Goal: Information Seeking & Learning: Learn about a topic

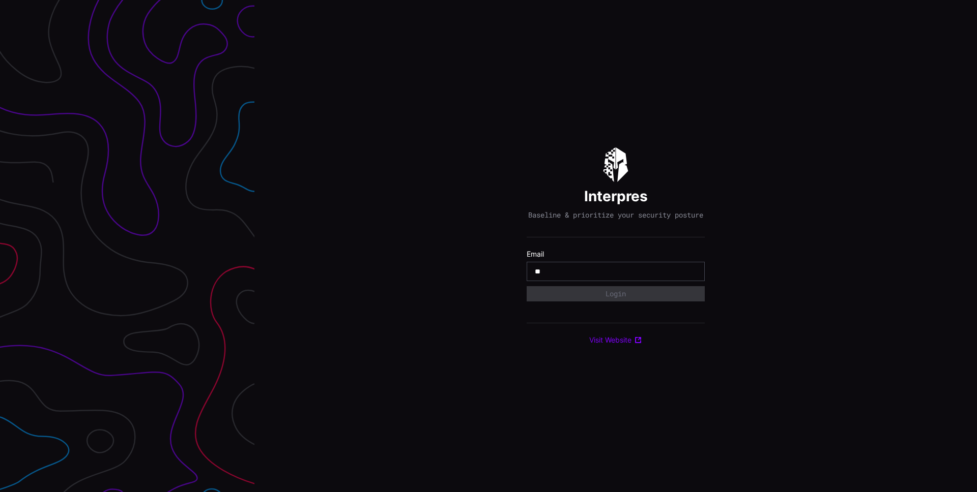
type input "**********"
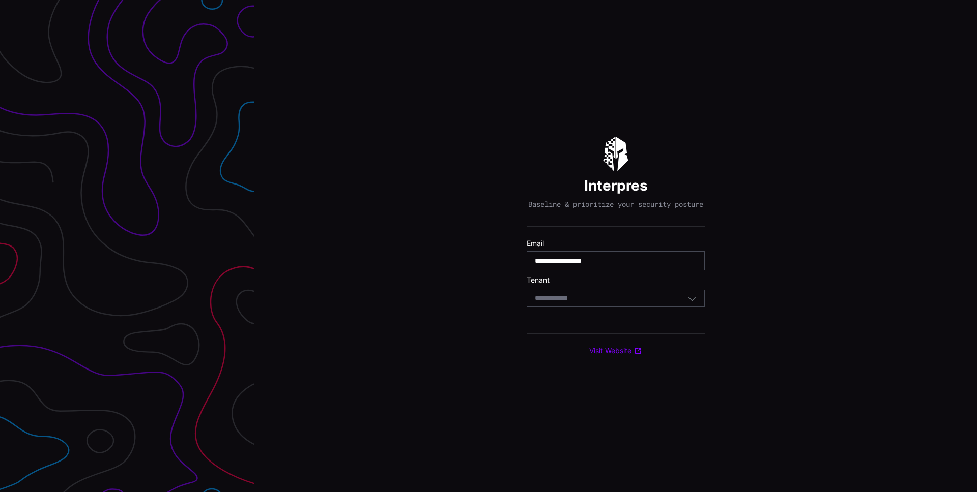
click at [612, 302] on div "Select Tenant" at bounding box center [611, 298] width 153 height 9
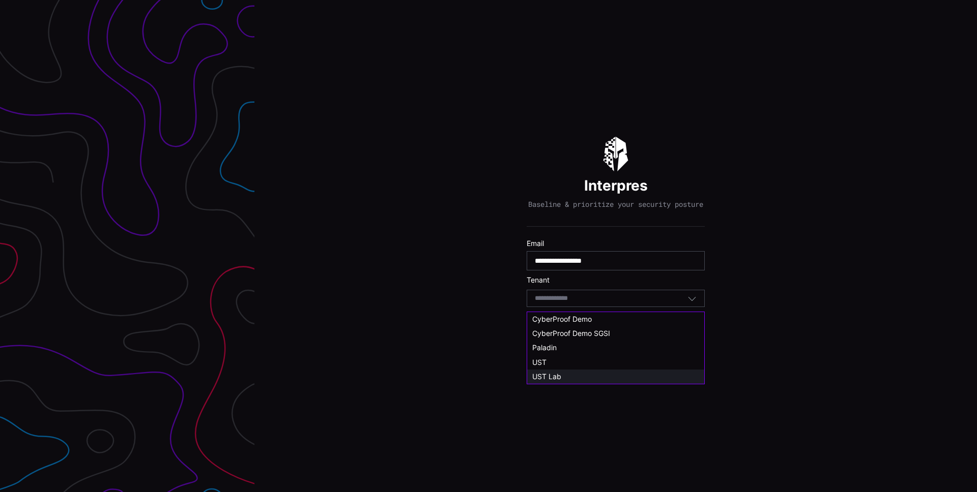
click at [566, 377] on div "UST Lab" at bounding box center [615, 376] width 167 height 9
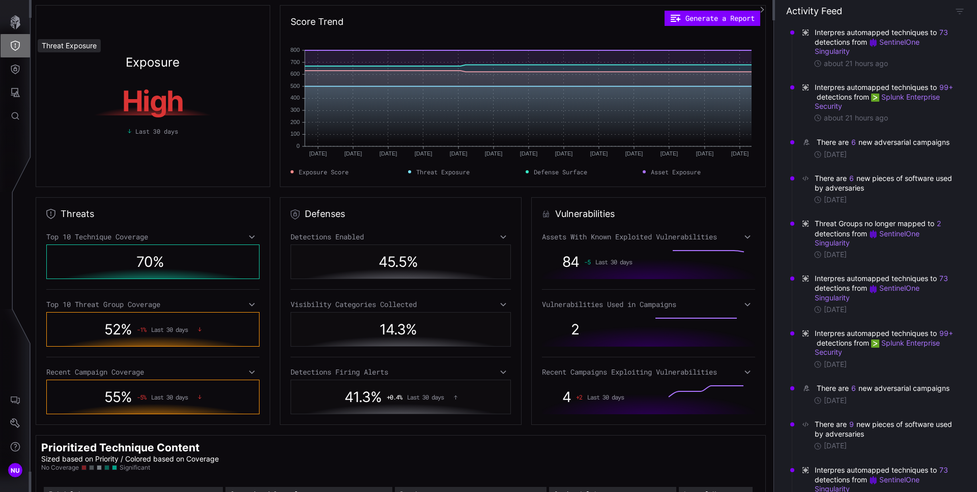
click at [15, 51] on button "Threat Exposure" at bounding box center [15, 45] width 29 height 23
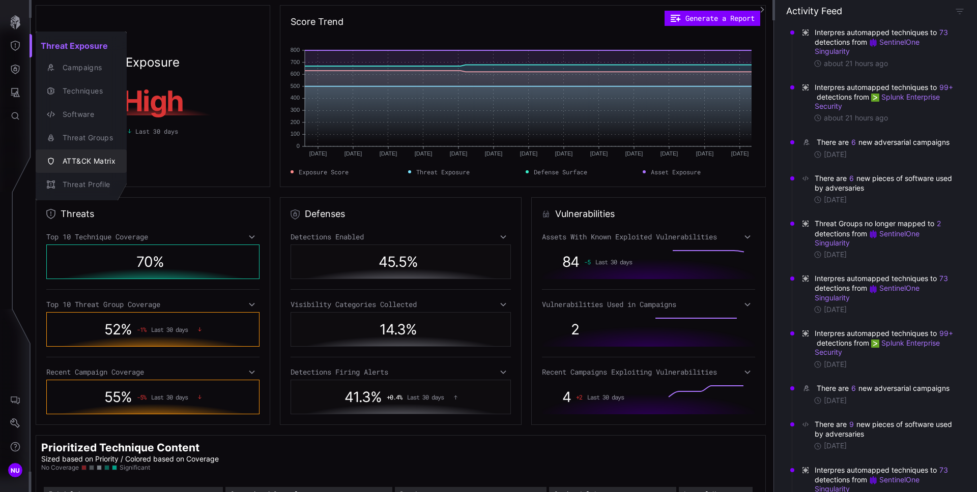
click at [76, 157] on div "ATT&CK Matrix" at bounding box center [86, 161] width 58 height 13
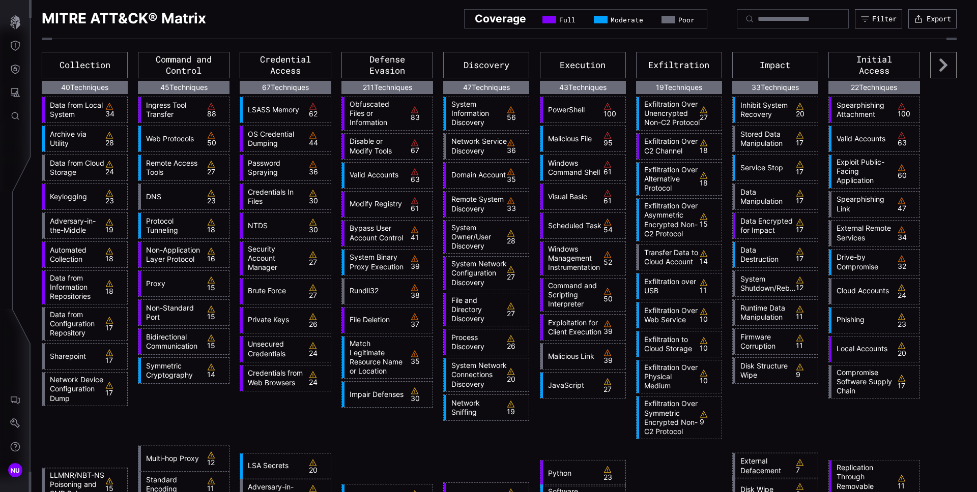
click at [930, 66] on icon at bounding box center [943, 65] width 26 height 26
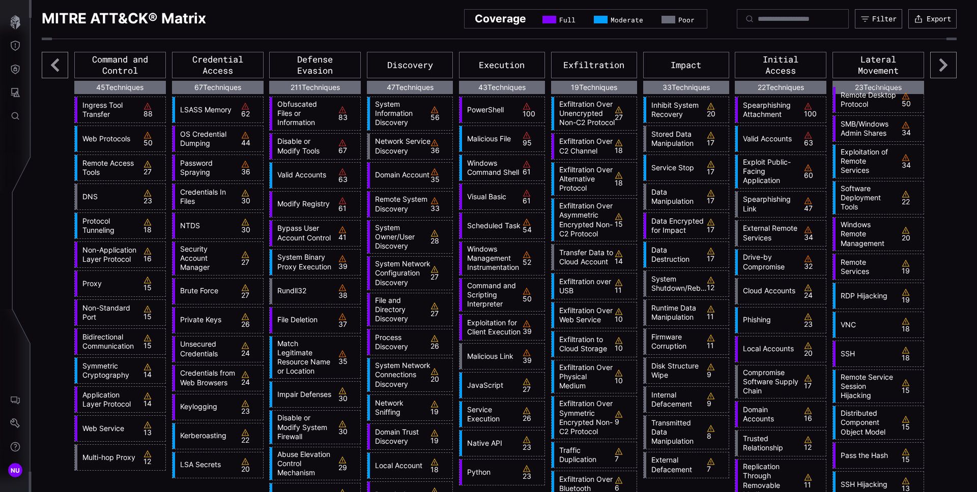
click at [930, 66] on icon at bounding box center [943, 65] width 26 height 26
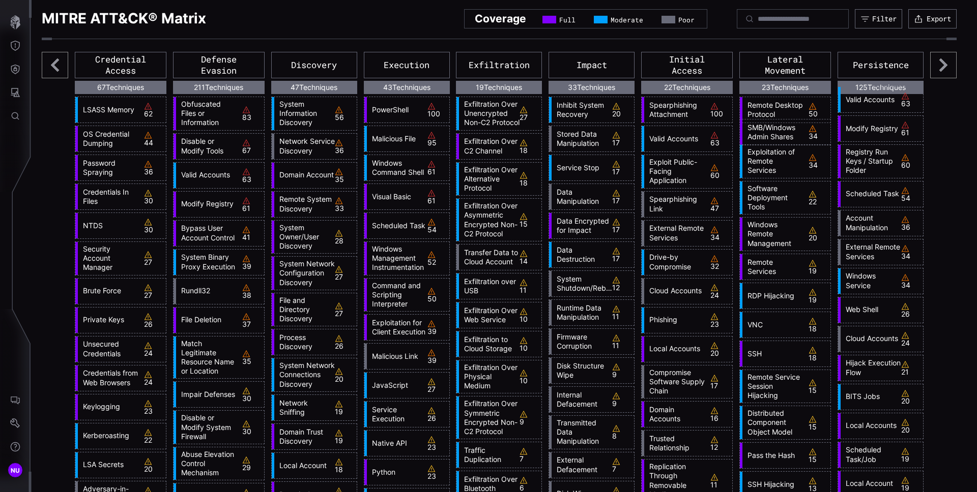
click at [930, 66] on icon at bounding box center [943, 65] width 26 height 26
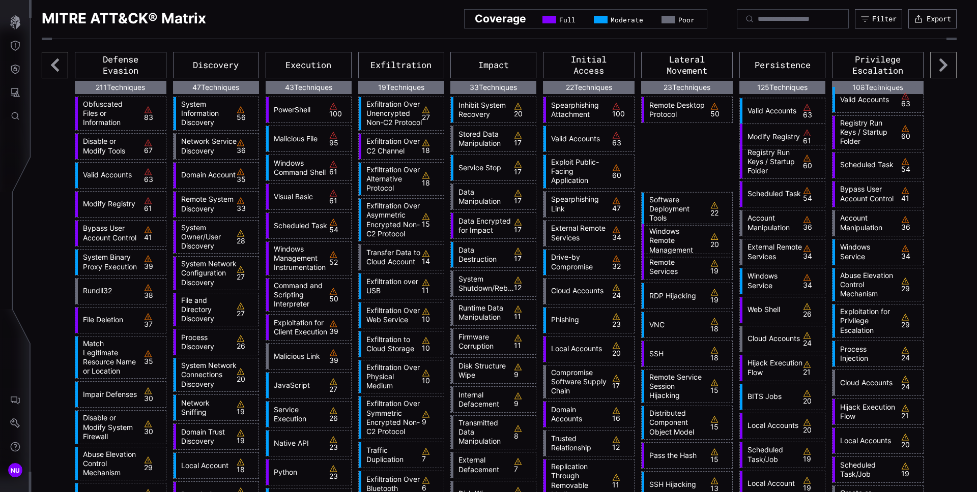
click at [930, 66] on icon at bounding box center [943, 65] width 26 height 26
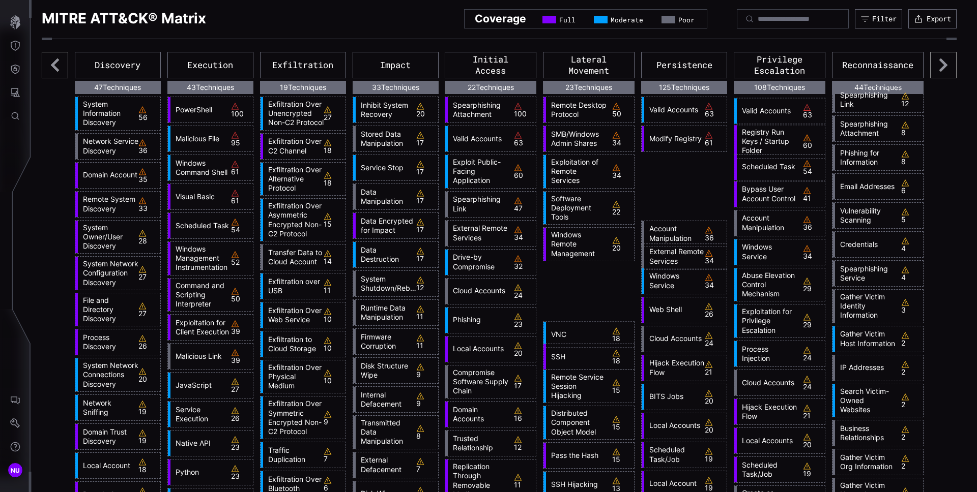
click at [930, 66] on icon at bounding box center [943, 65] width 26 height 26
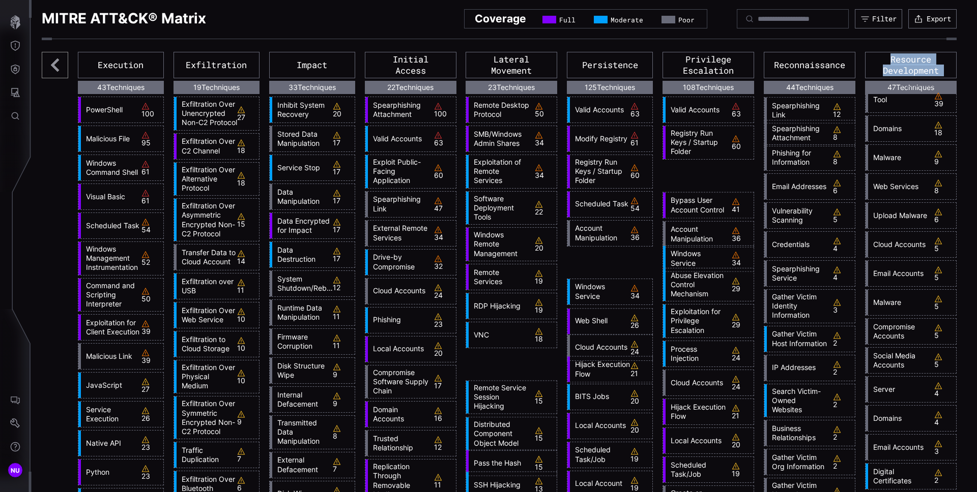
click at [930, 66] on div "Resource Development" at bounding box center [911, 65] width 92 height 26
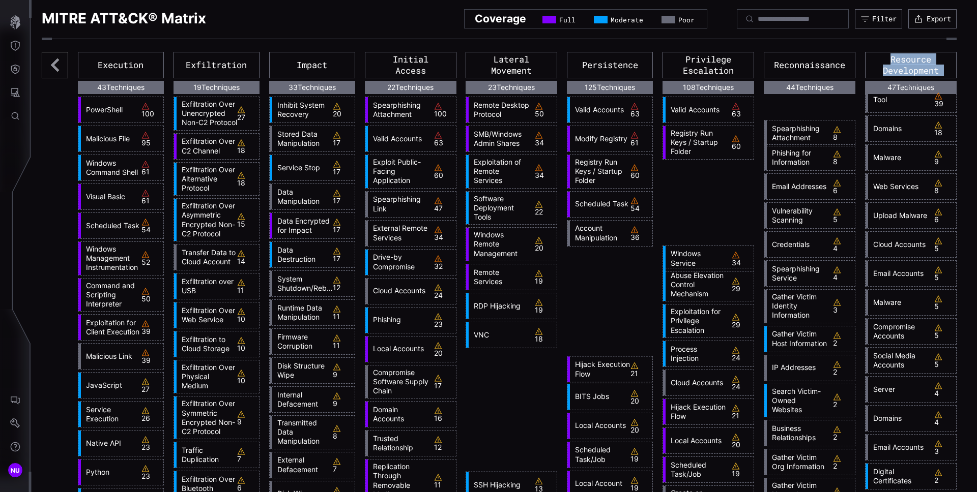
click at [930, 66] on div "Resource Development" at bounding box center [911, 65] width 92 height 26
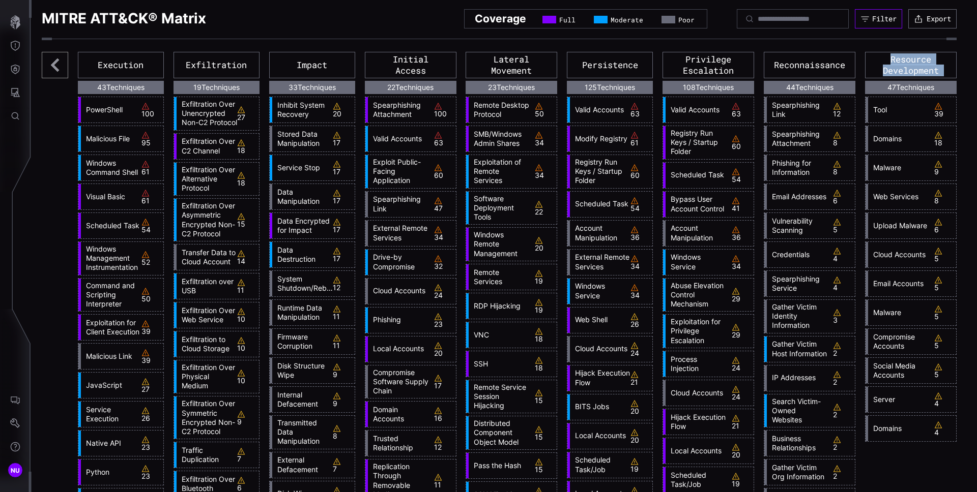
click at [877, 23] on button "Filter" at bounding box center [877, 18] width 47 height 19
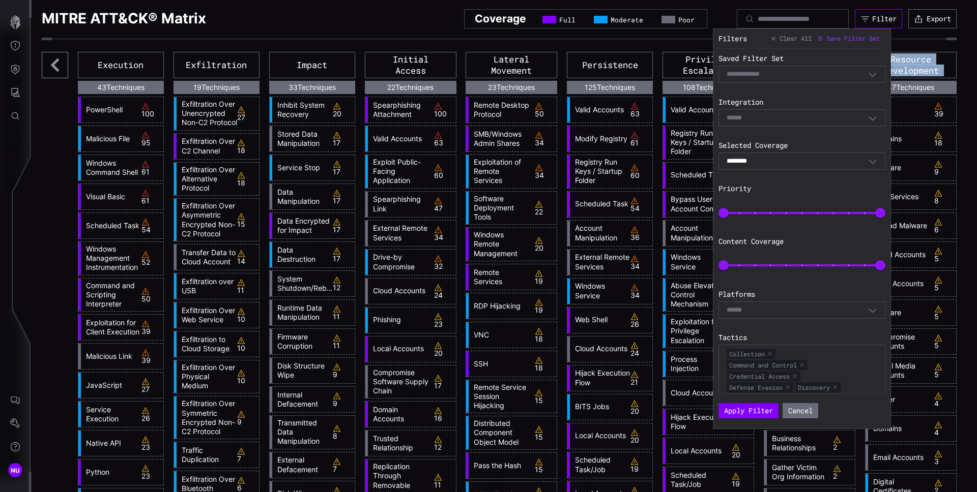
scroll to position [86, 0]
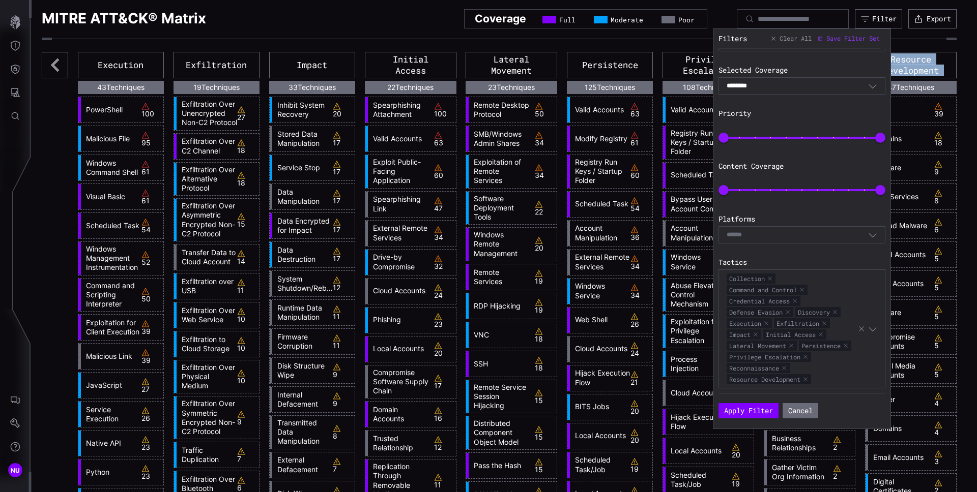
click at [868, 326] on icon "button" at bounding box center [872, 328] width 9 height 9
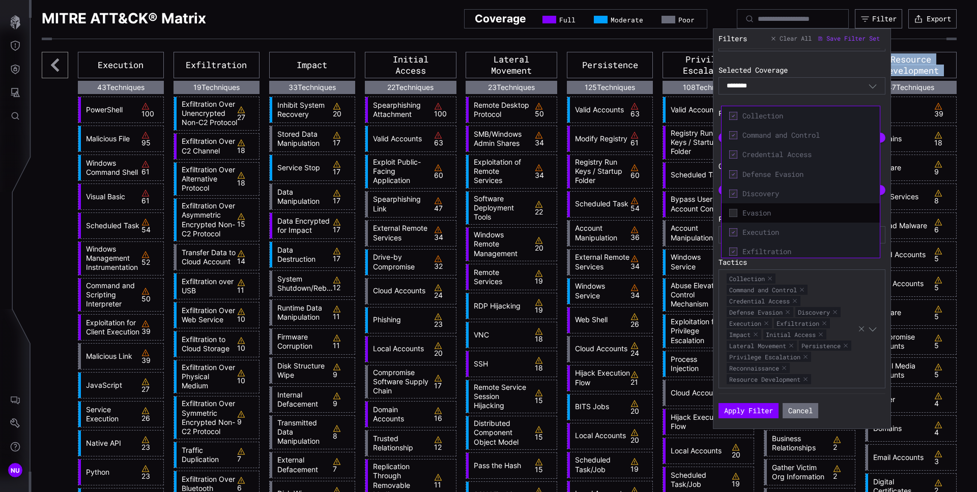
scroll to position [218, 0]
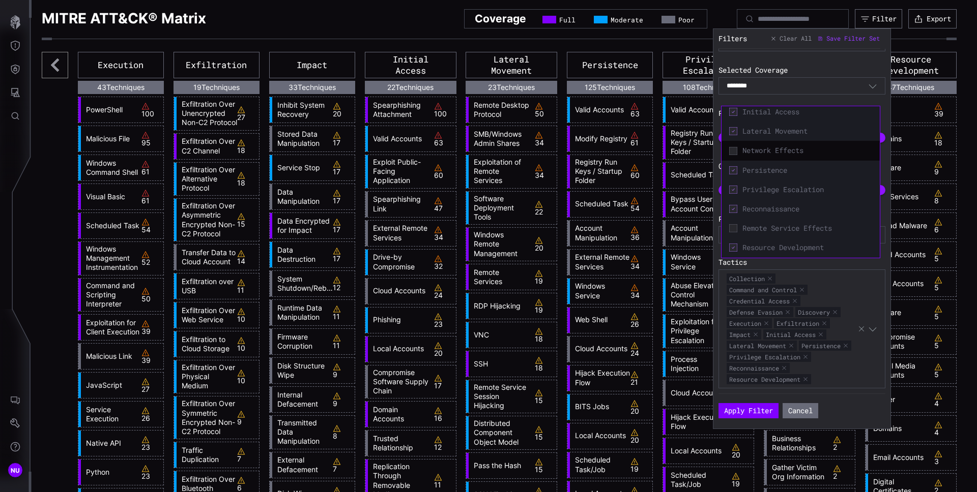
click at [736, 227] on icon at bounding box center [733, 228] width 8 height 8
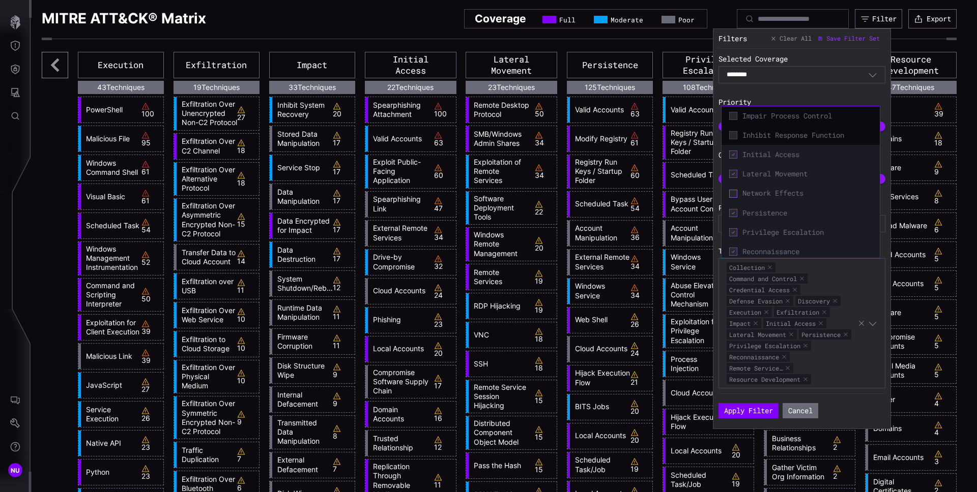
click at [732, 193] on icon at bounding box center [732, 193] width 3 height 2
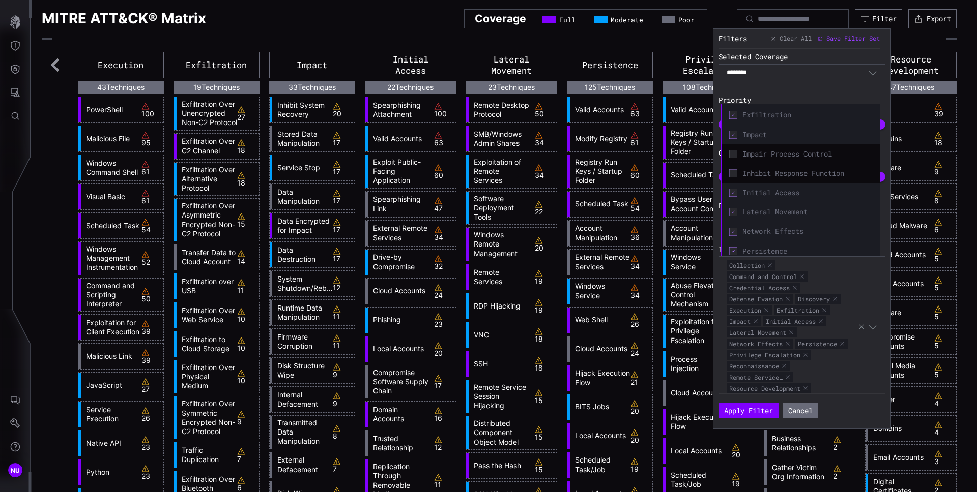
drag, startPoint x: 733, startPoint y: 172, endPoint x: 734, endPoint y: 165, distance: 7.2
click at [733, 172] on icon at bounding box center [733, 173] width 8 height 8
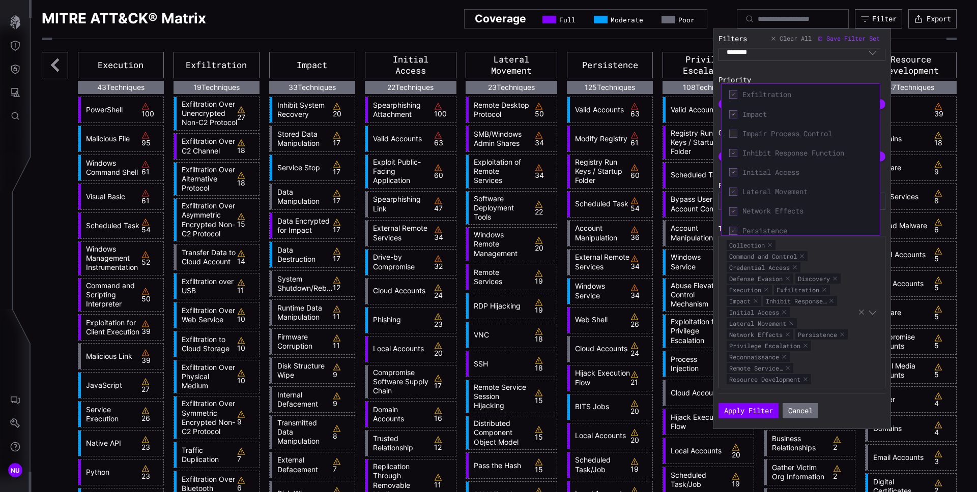
click at [733, 132] on icon at bounding box center [733, 134] width 8 height 8
click at [736, 188] on icon at bounding box center [733, 189] width 8 height 8
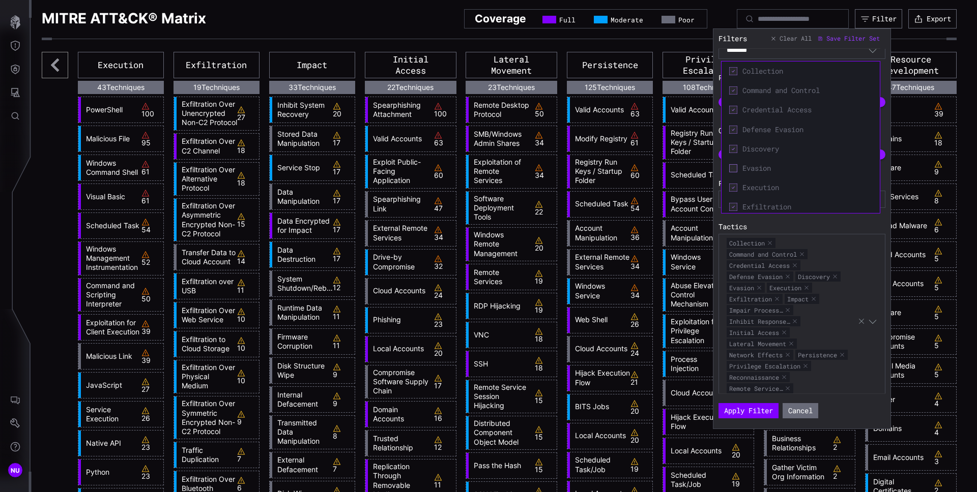
scroll to position [131, 0]
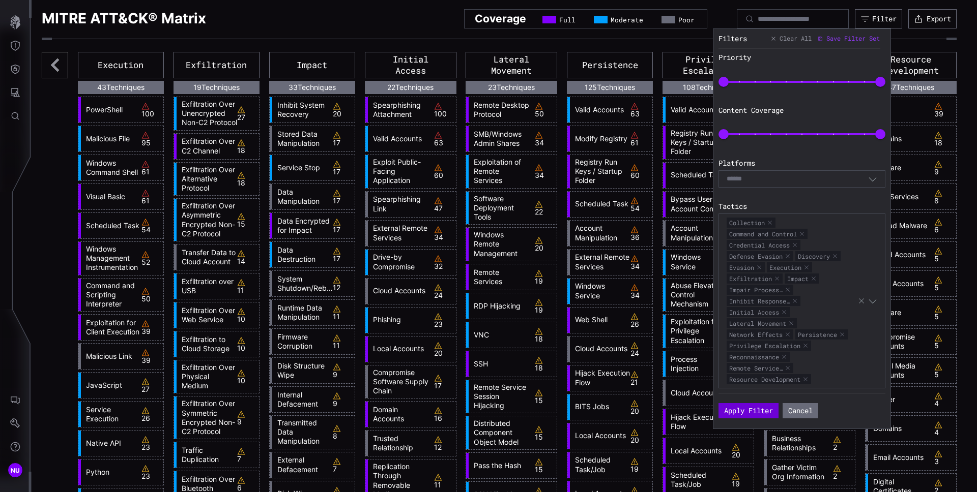
click at [764, 413] on button "Apply Filter" at bounding box center [748, 410] width 60 height 15
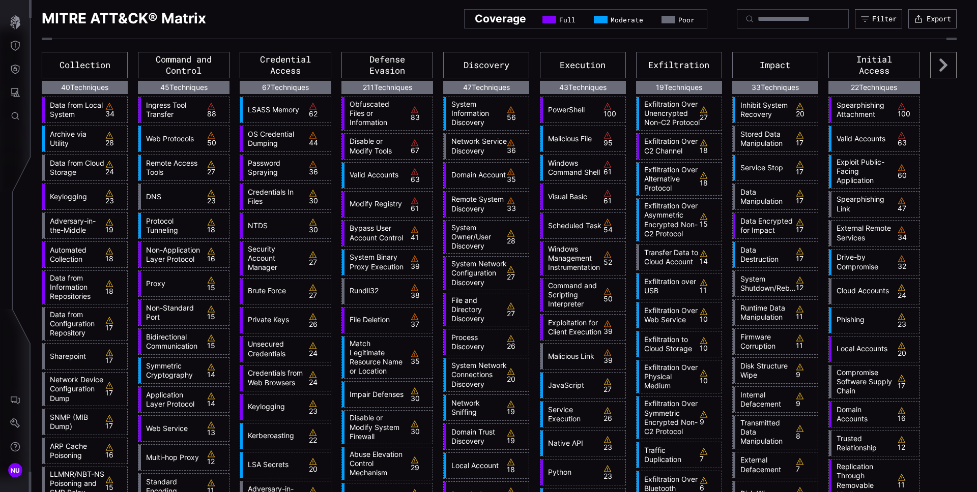
click at [939, 66] on icon at bounding box center [943, 64] width 8 height 13
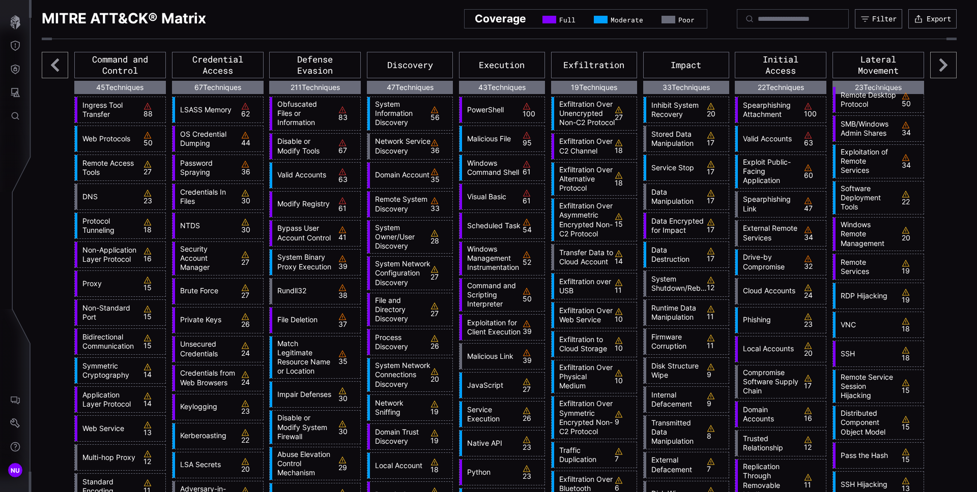
click at [939, 66] on icon at bounding box center [943, 64] width 8 height 13
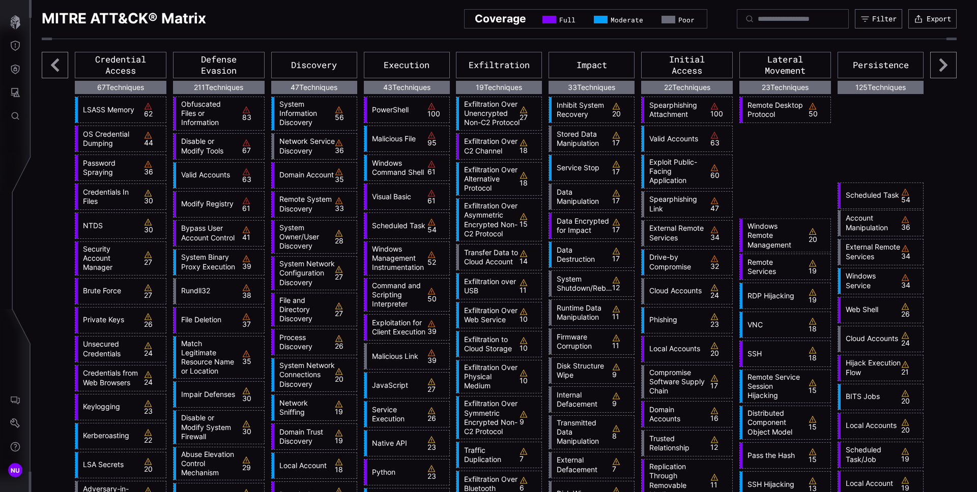
click at [939, 66] on icon at bounding box center [943, 64] width 8 height 13
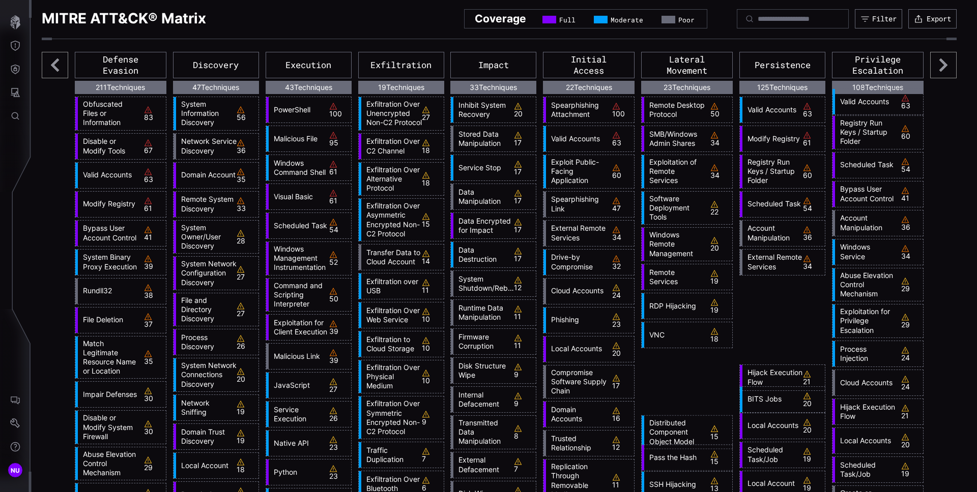
click at [939, 66] on icon at bounding box center [943, 64] width 8 height 13
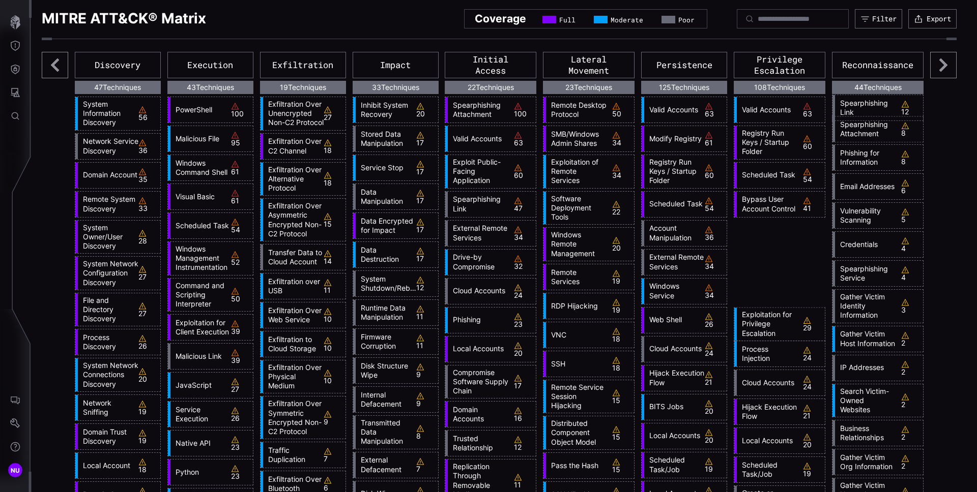
click at [939, 66] on icon at bounding box center [943, 64] width 8 height 13
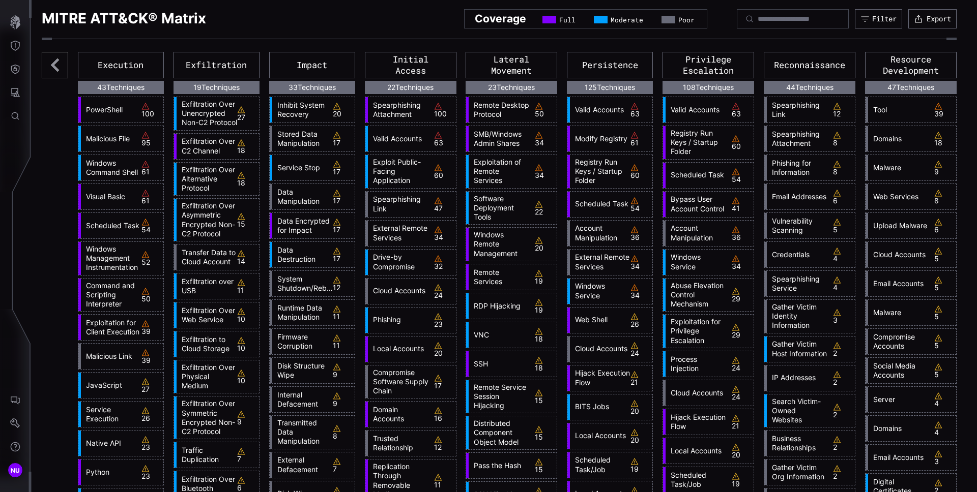
click at [63, 65] on icon at bounding box center [55, 65] width 26 height 26
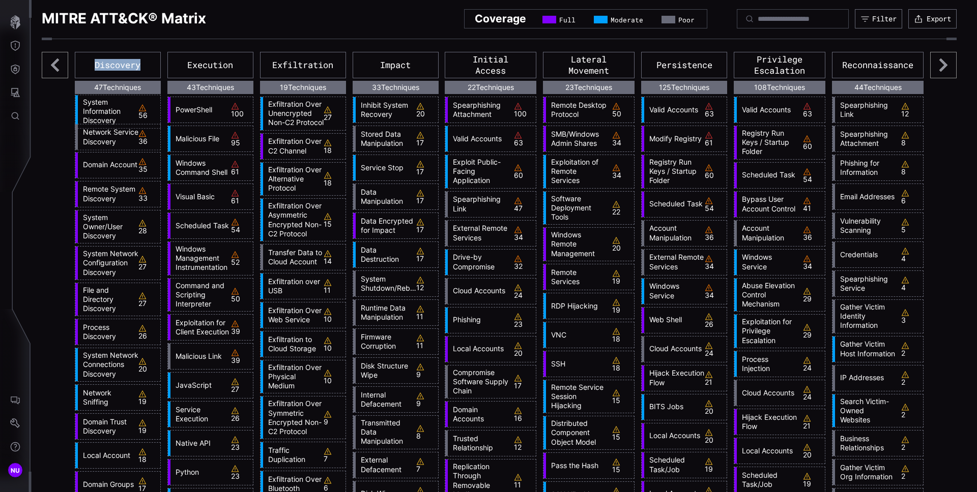
click at [63, 65] on icon at bounding box center [55, 65] width 26 height 26
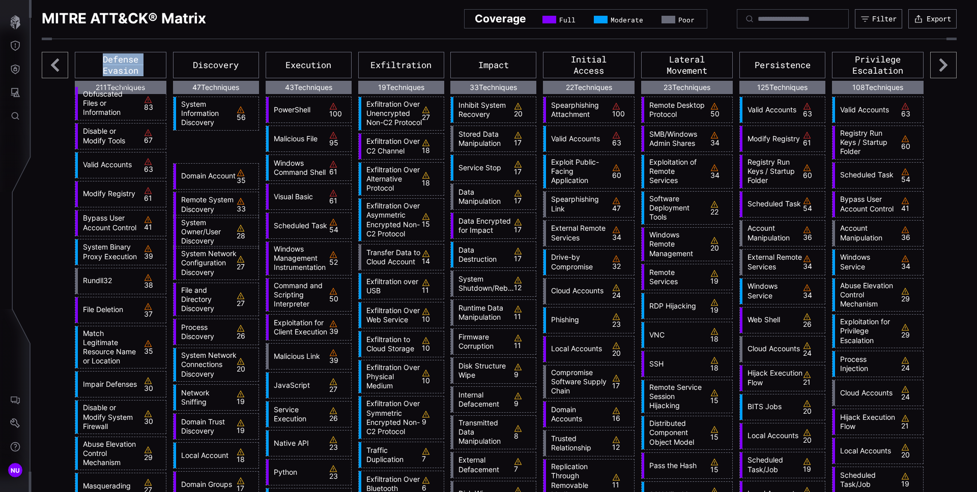
click at [63, 65] on icon at bounding box center [55, 65] width 26 height 26
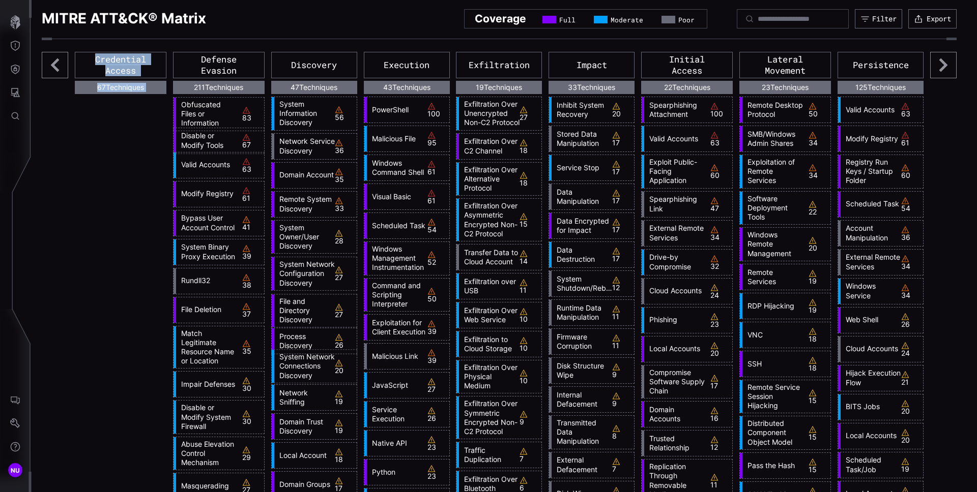
click at [63, 65] on icon at bounding box center [55, 65] width 26 height 26
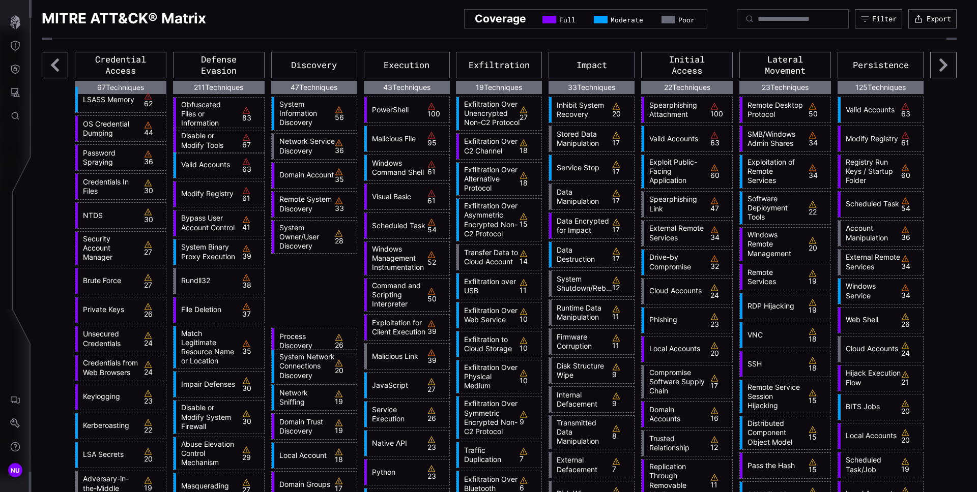
click at [63, 65] on icon at bounding box center [55, 65] width 26 height 26
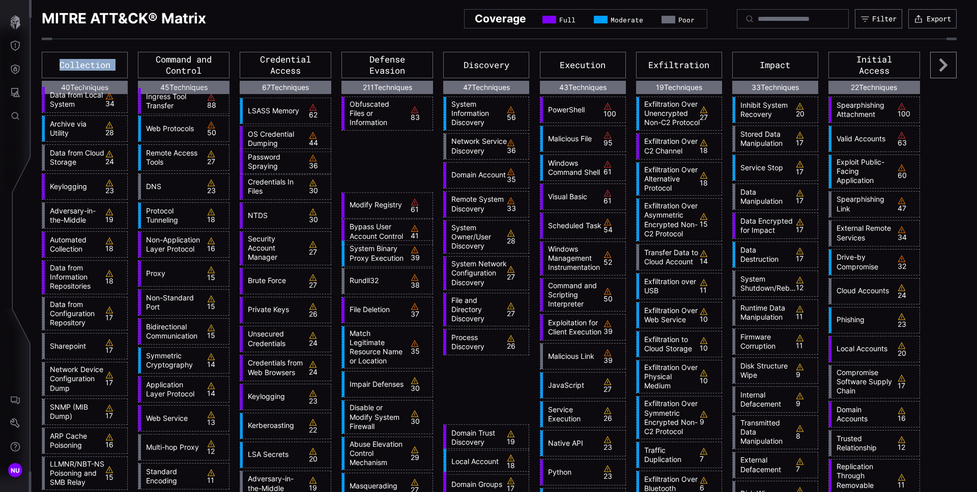
click at [63, 65] on div "Collection" at bounding box center [85, 65] width 86 height 26
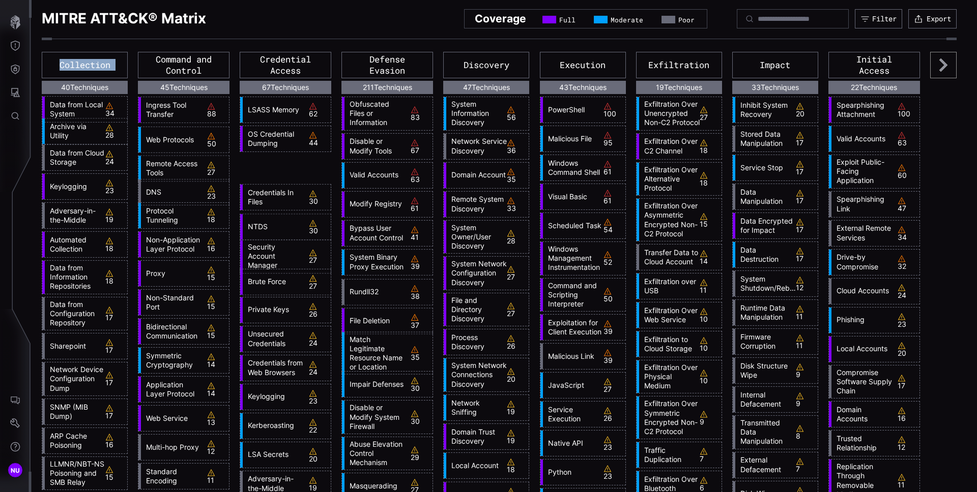
click at [63, 65] on div "Collection" at bounding box center [85, 65] width 86 height 26
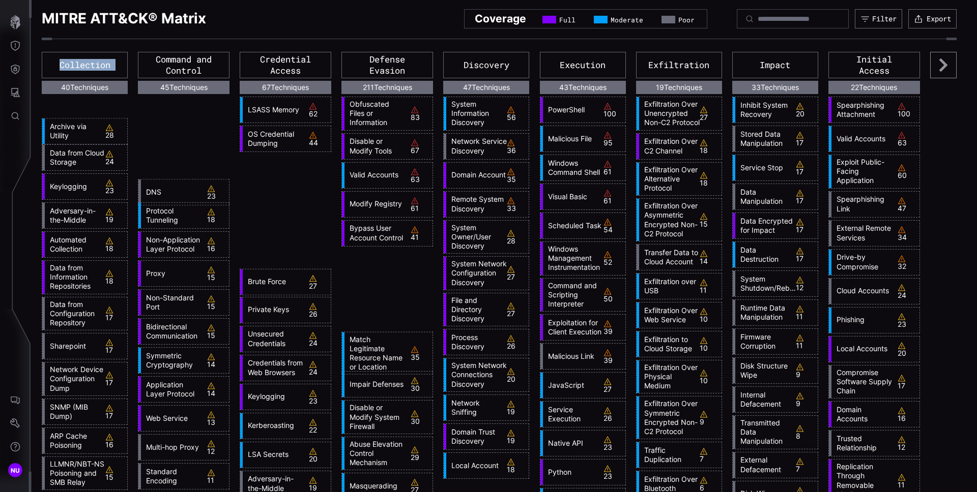
click at [63, 65] on div "Collection" at bounding box center [85, 65] width 86 height 26
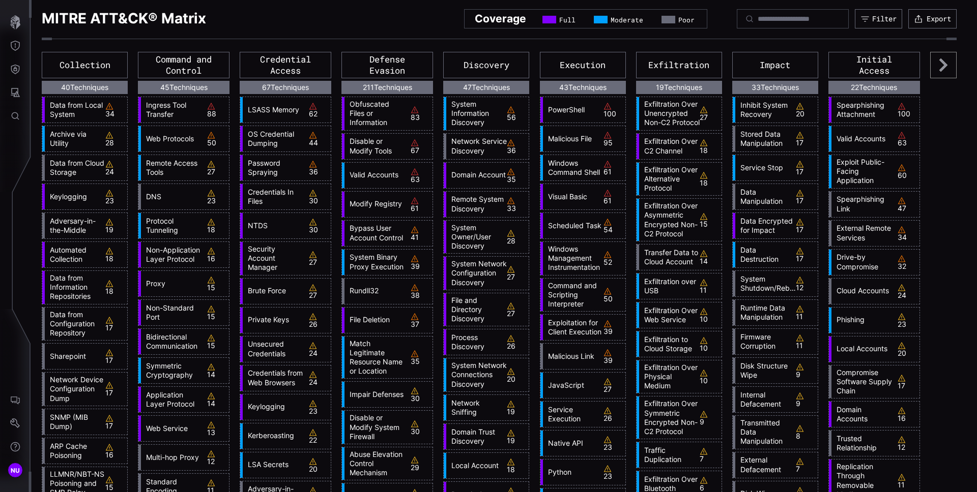
click at [935, 70] on icon at bounding box center [943, 65] width 26 height 26
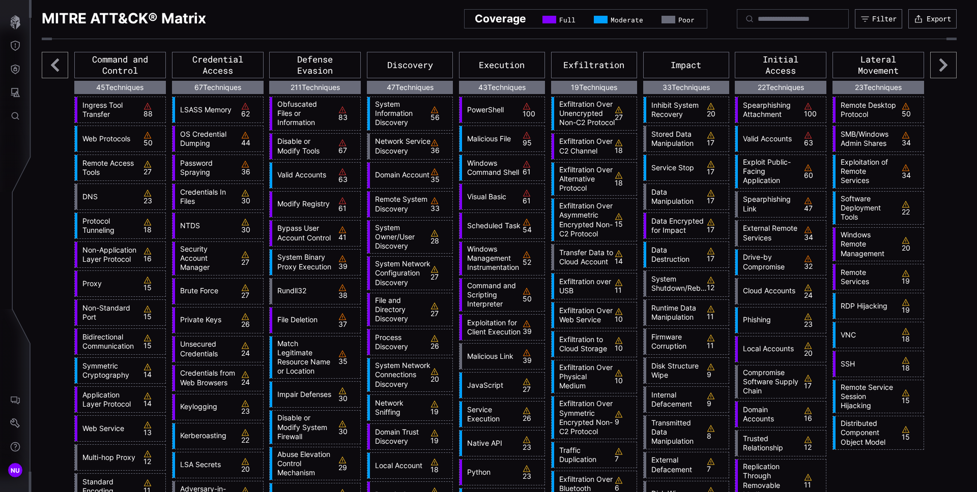
click at [938, 69] on icon at bounding box center [943, 65] width 26 height 26
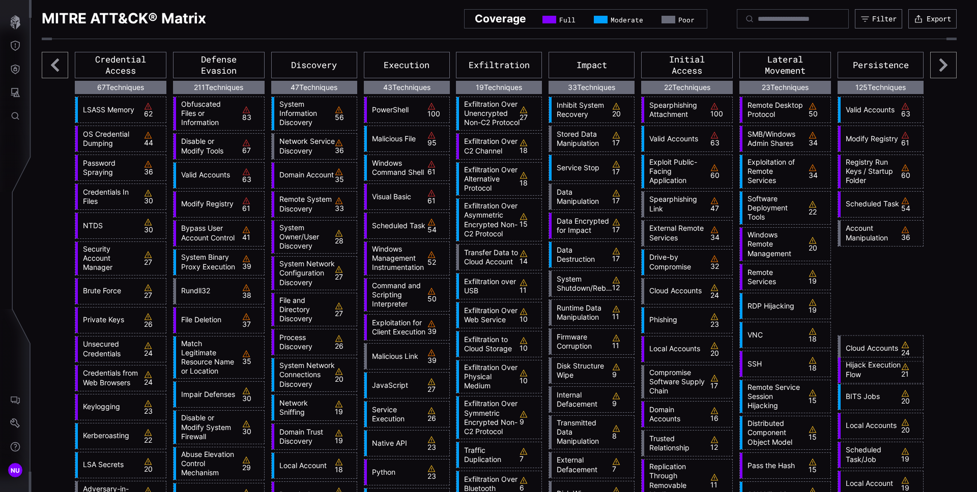
click at [938, 69] on icon at bounding box center [943, 65] width 26 height 26
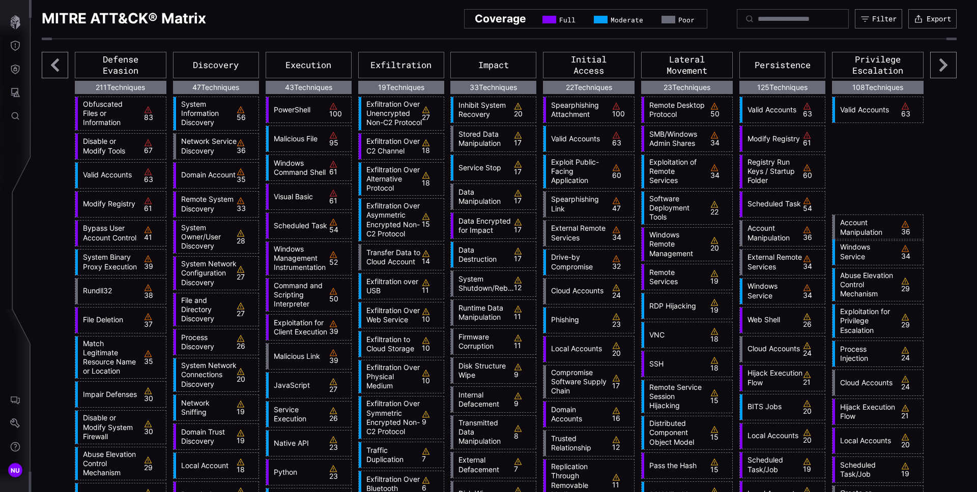
click at [938, 69] on icon at bounding box center [943, 65] width 26 height 26
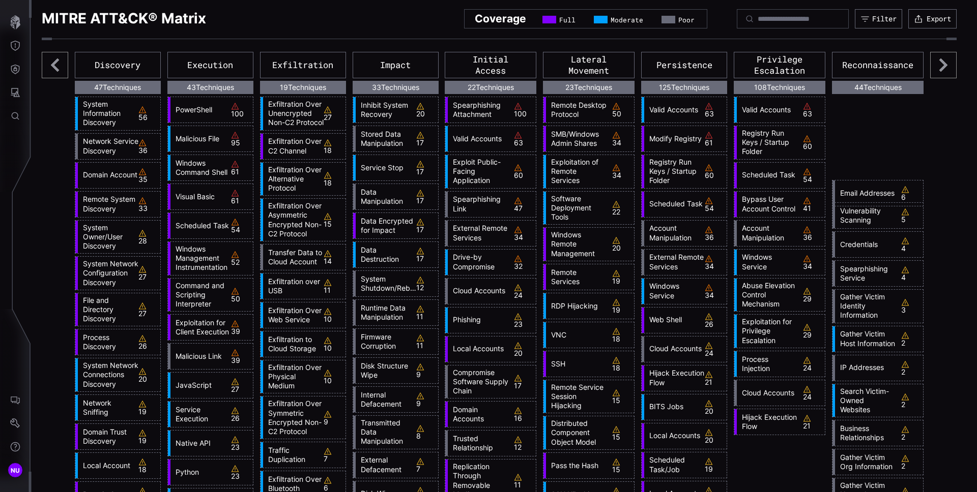
click at [938, 69] on icon at bounding box center [943, 65] width 26 height 26
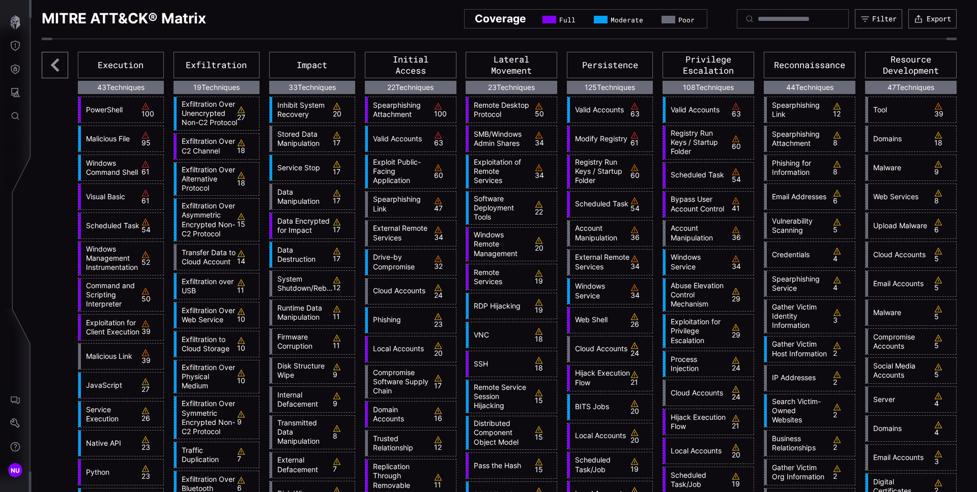
click at [60, 66] on icon at bounding box center [55, 65] width 26 height 26
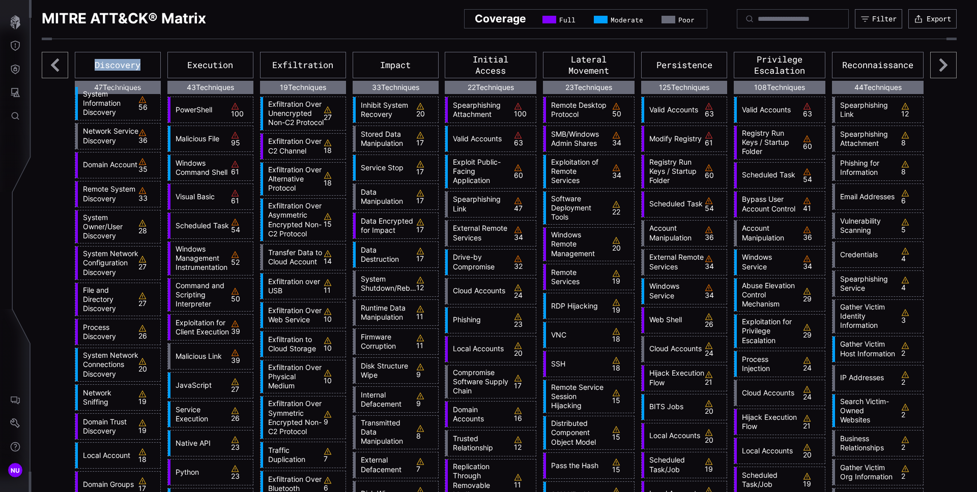
click at [60, 66] on icon at bounding box center [55, 65] width 26 height 26
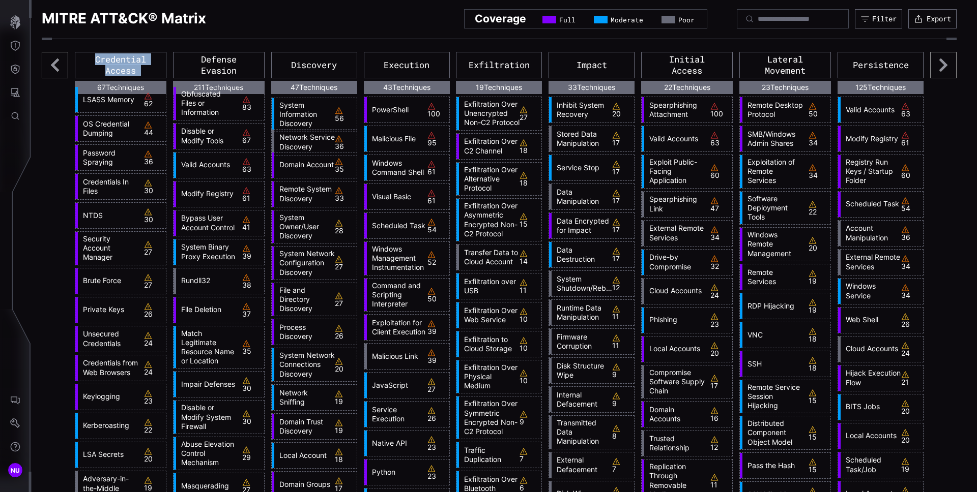
click at [60, 66] on icon at bounding box center [55, 65] width 26 height 26
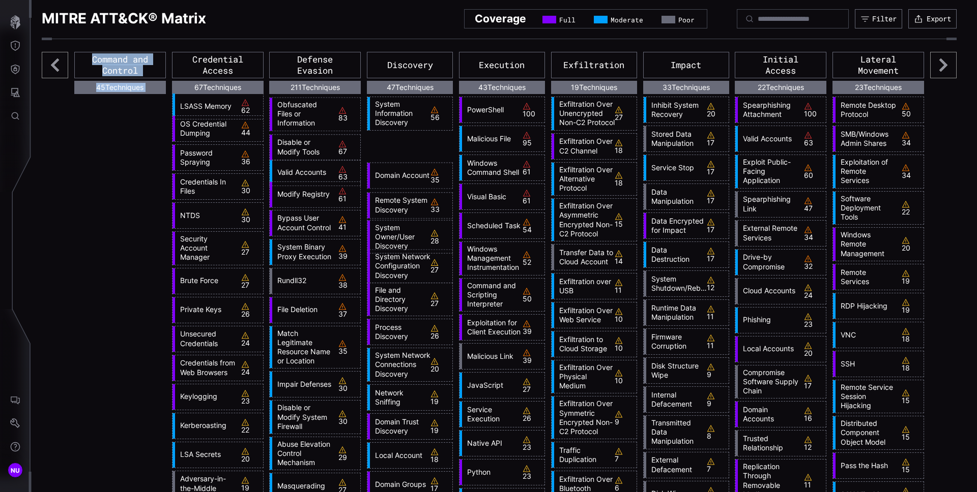
click at [60, 66] on icon at bounding box center [55, 65] width 26 height 26
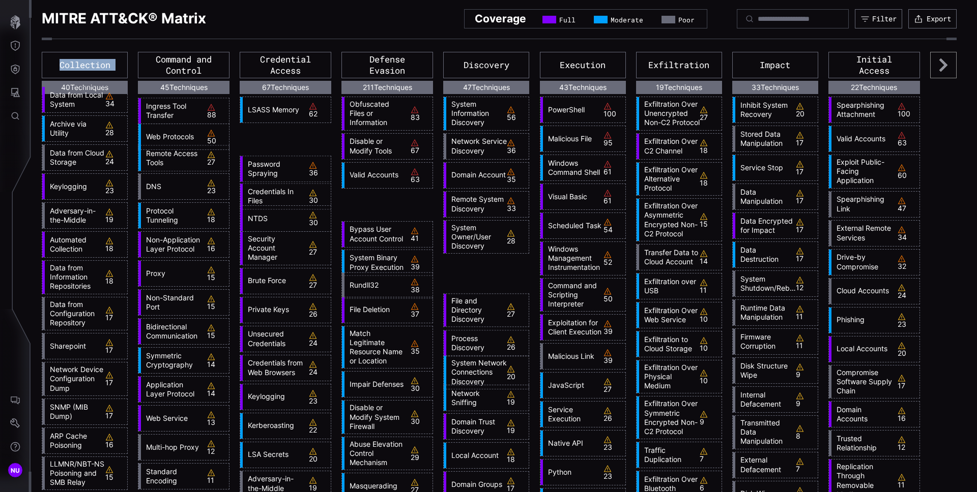
click at [60, 66] on div "Collection" at bounding box center [85, 65] width 86 height 26
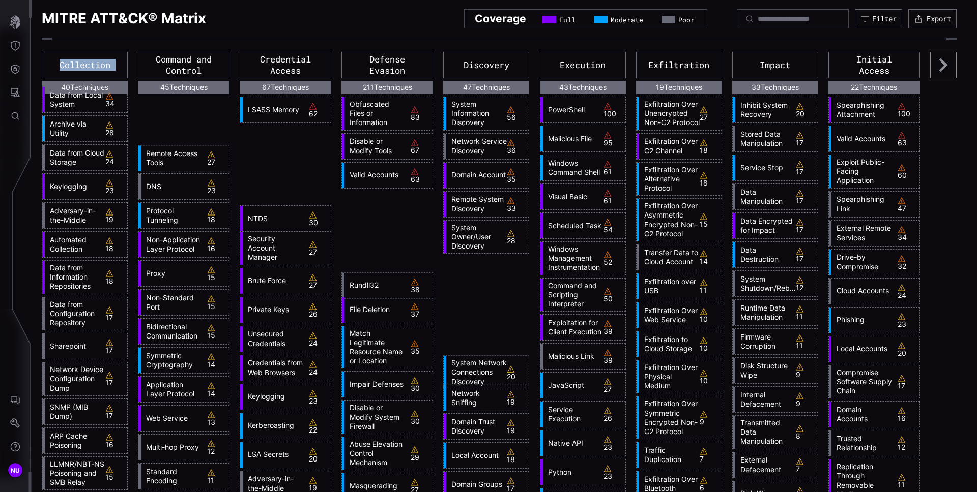
click at [60, 66] on div "Collection" at bounding box center [85, 65] width 86 height 26
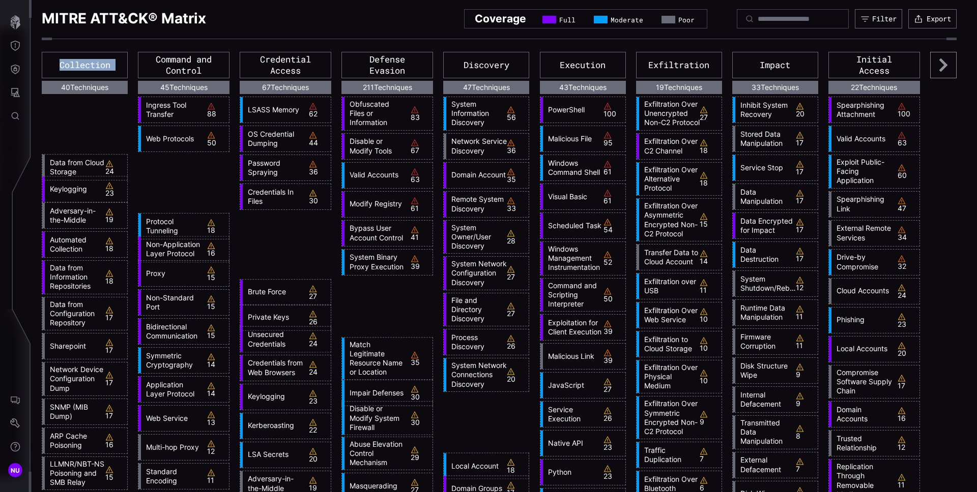
click at [60, 66] on div "Collection" at bounding box center [85, 65] width 86 height 26
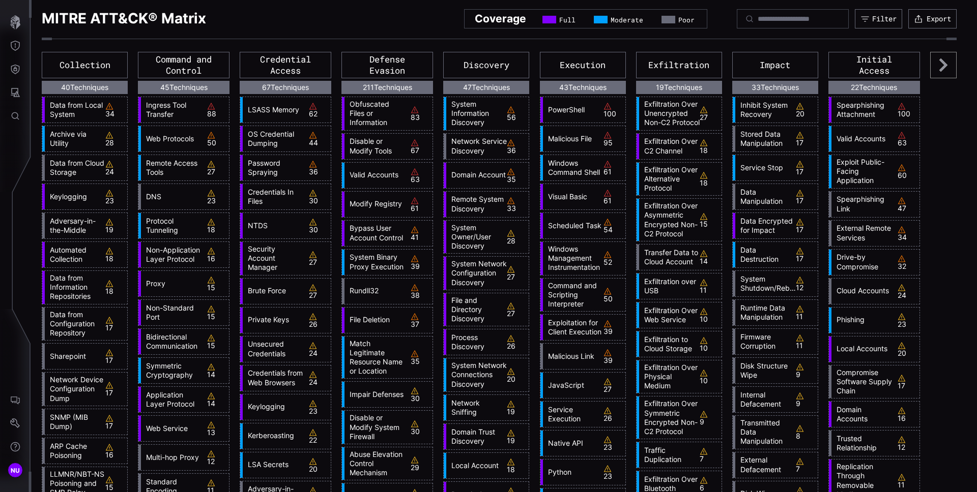
click at [939, 67] on icon at bounding box center [943, 64] width 8 height 13
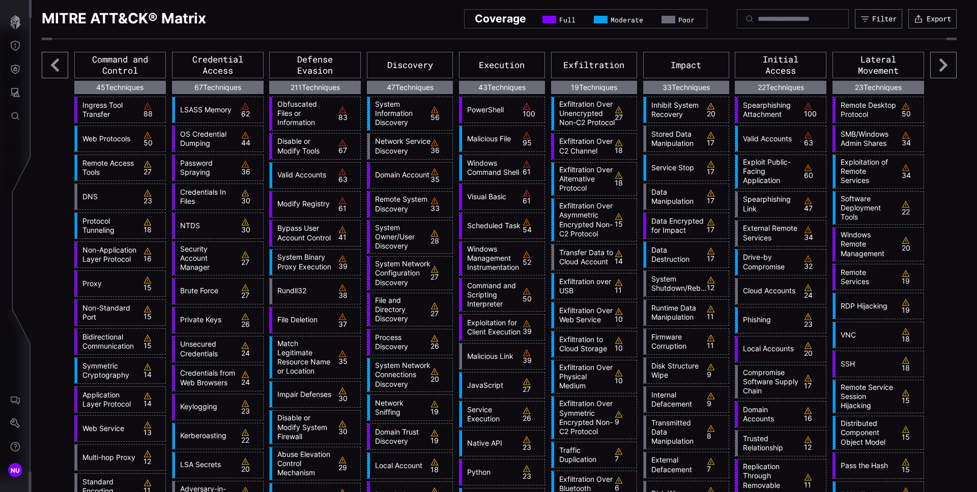
click at [939, 67] on icon at bounding box center [943, 64] width 8 height 13
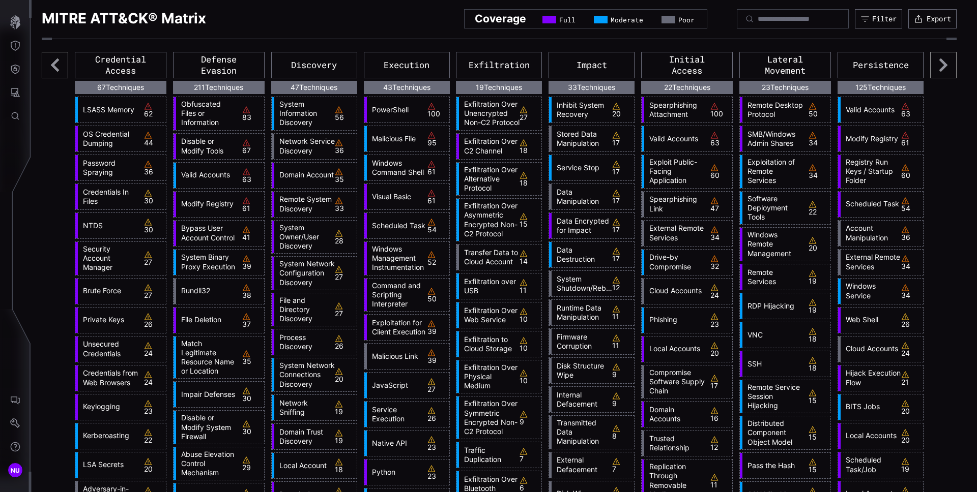
click at [939, 67] on icon at bounding box center [943, 64] width 8 height 13
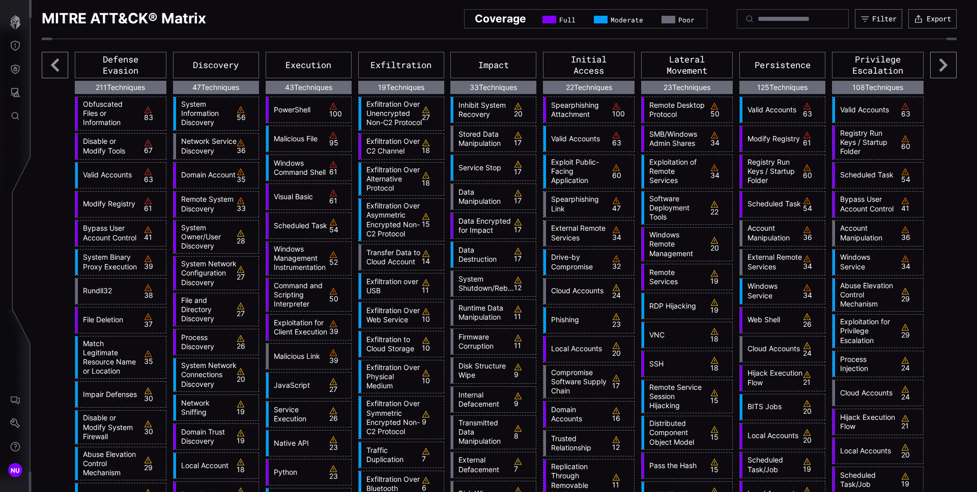
click at [939, 67] on icon at bounding box center [943, 64] width 8 height 13
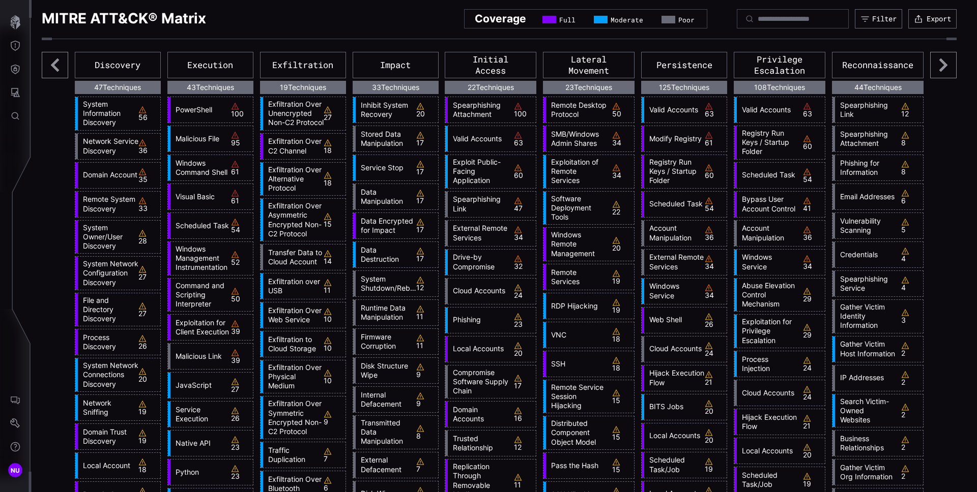
click at [939, 67] on icon at bounding box center [943, 64] width 8 height 13
